Goal: Task Accomplishment & Management: Use online tool/utility

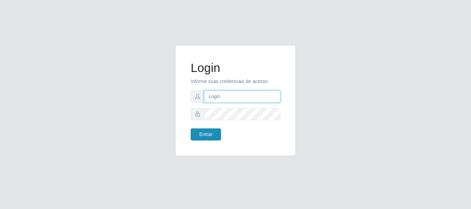
type input "caio@B1"
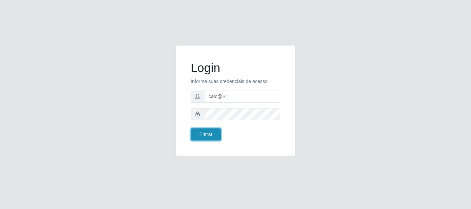
click at [206, 132] on button "Entrar" at bounding box center [206, 135] width 30 height 12
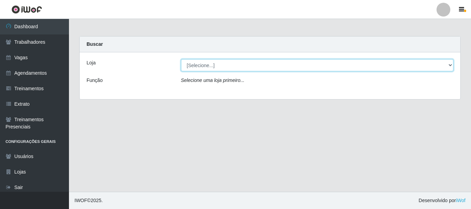
click at [449, 64] on select "[Selecione...] Bemais Supermercados - B1 [GEOGRAPHIC_DATA]" at bounding box center [317, 65] width 273 height 12
select select "403"
click at [181, 59] on select "[Selecione...] Bemais Supermercados - B1 [GEOGRAPHIC_DATA]" at bounding box center [317, 65] width 273 height 12
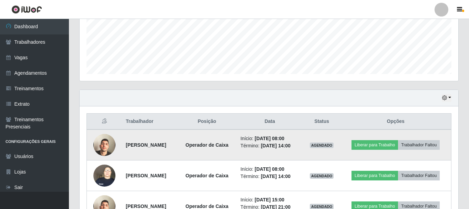
scroll to position [207, 0]
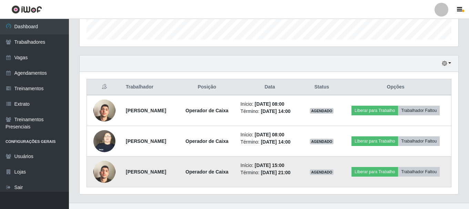
click at [100, 175] on img at bounding box center [104, 171] width 22 height 39
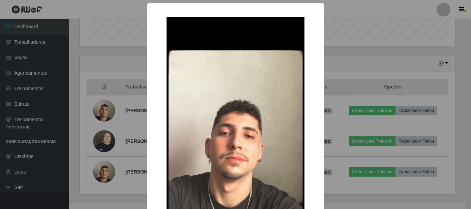
click at [118, 95] on div "× OK Cancel" at bounding box center [235, 104] width 471 height 209
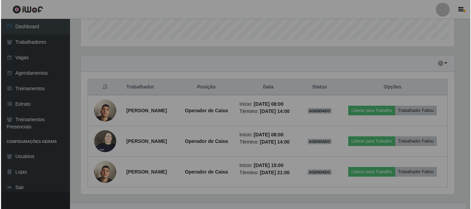
scroll to position [143, 379]
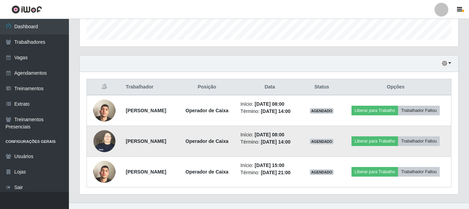
click at [105, 139] on img at bounding box center [104, 141] width 22 height 29
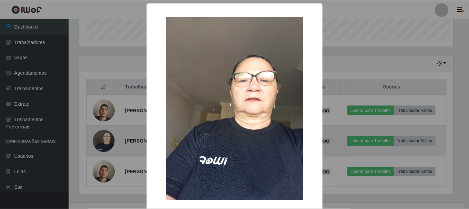
scroll to position [143, 376]
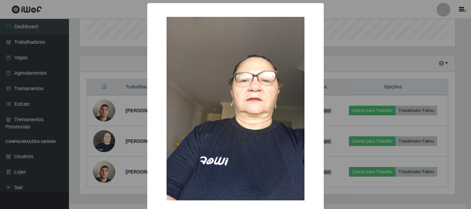
click at [143, 76] on div "× OK Cancel" at bounding box center [235, 104] width 471 height 209
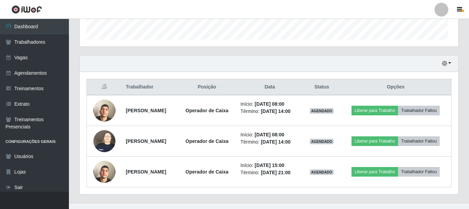
scroll to position [143, 379]
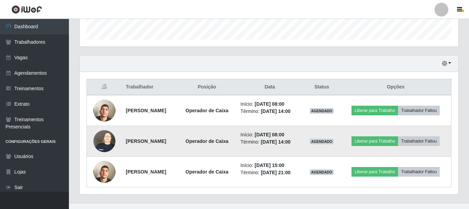
click at [105, 144] on img at bounding box center [104, 141] width 22 height 29
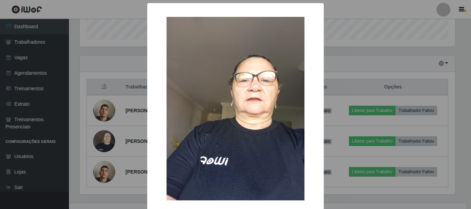
click at [139, 68] on div "× OK Cancel" at bounding box center [235, 104] width 471 height 209
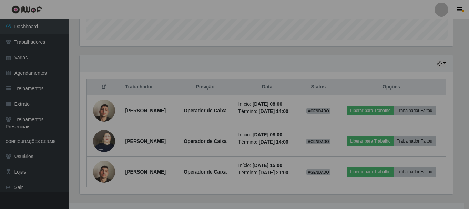
scroll to position [143, 379]
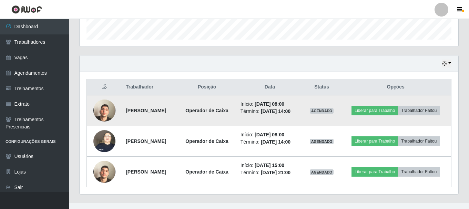
click at [99, 116] on img at bounding box center [104, 110] width 22 height 39
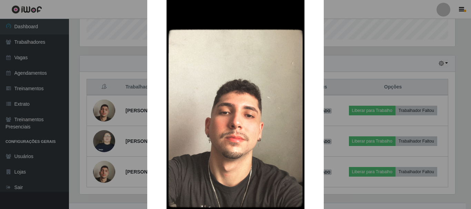
scroll to position [0, 0]
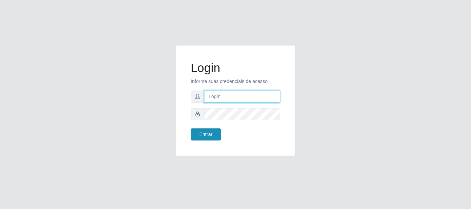
type input "caio@B1"
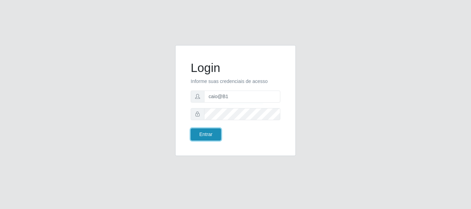
click at [204, 136] on button "Entrar" at bounding box center [206, 135] width 30 height 12
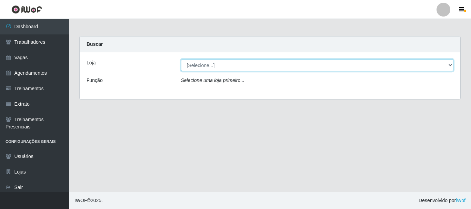
click at [451, 64] on select "[Selecione...] Bemais Supermercados - B1 [GEOGRAPHIC_DATA]" at bounding box center [317, 65] width 273 height 12
select select "403"
click at [181, 59] on select "[Selecione...] Bemais Supermercados - B1 [GEOGRAPHIC_DATA]" at bounding box center [317, 65] width 273 height 12
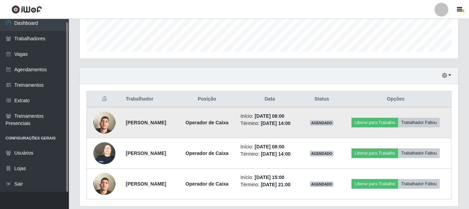
scroll to position [218, 0]
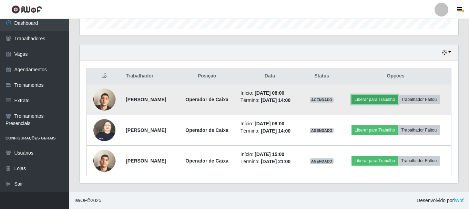
click at [380, 97] on button "Liberar para Trabalho" at bounding box center [375, 100] width 47 height 10
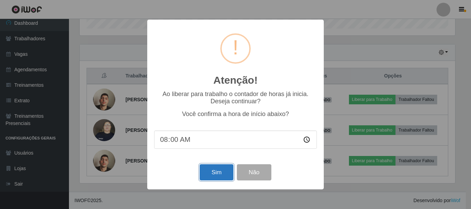
click at [213, 170] on button "Sim" at bounding box center [216, 173] width 33 height 16
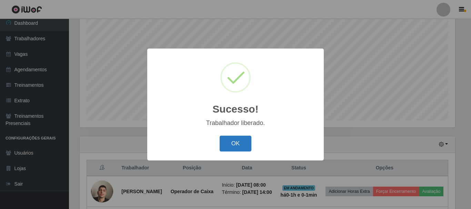
click at [224, 146] on button "OK" at bounding box center [236, 144] width 32 height 16
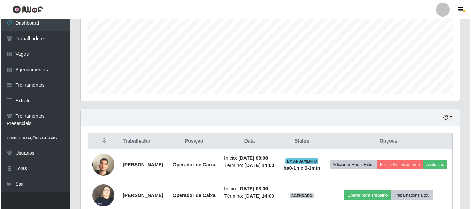
scroll to position [195, 0]
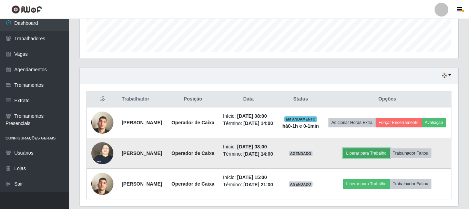
click at [365, 158] on button "Liberar para Trabalho" at bounding box center [366, 154] width 47 height 10
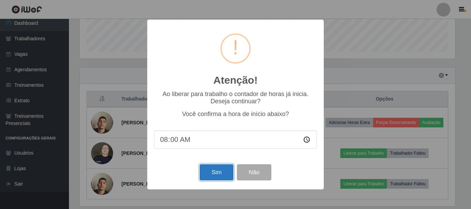
click at [216, 177] on button "Sim" at bounding box center [216, 173] width 33 height 16
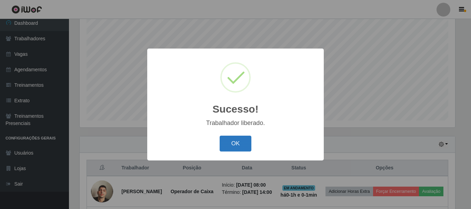
click at [239, 147] on button "OK" at bounding box center [236, 144] width 32 height 16
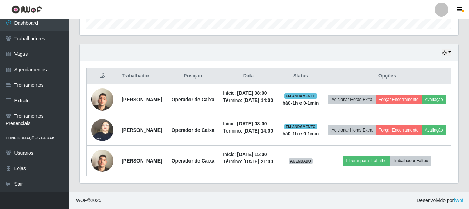
scroll to position [255, 0]
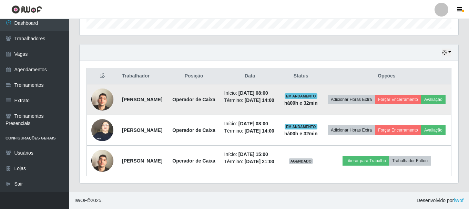
click at [102, 80] on img at bounding box center [102, 99] width 22 height 39
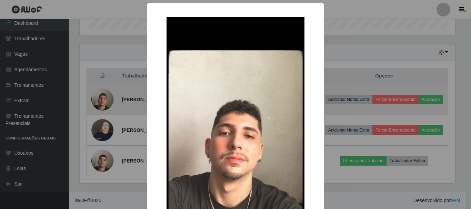
click at [102, 67] on div "× OK Cancel" at bounding box center [235, 104] width 471 height 209
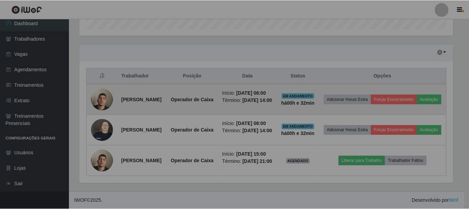
scroll to position [143, 379]
